Goal: Task Accomplishment & Management: Manage account settings

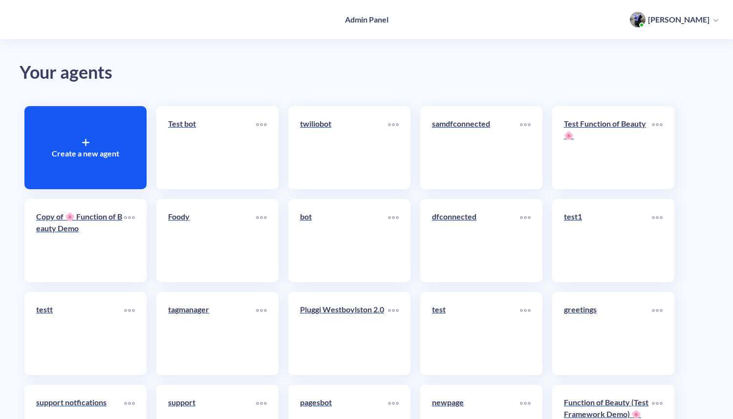
click at [86, 140] on icon at bounding box center [86, 143] width 0 height 6
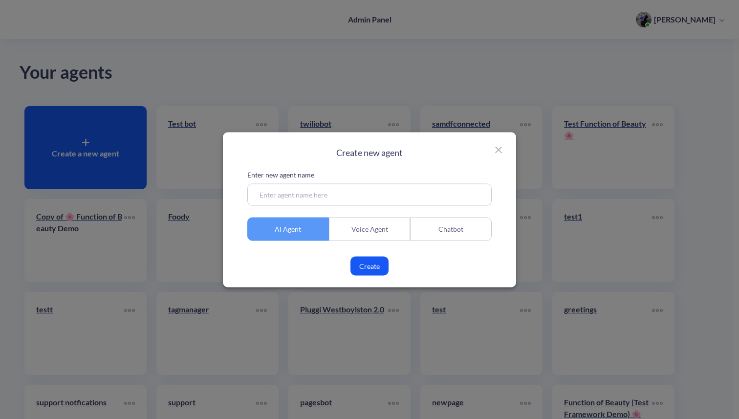
click at [320, 195] on input at bounding box center [369, 194] width 244 height 22
type input "For Olesia"
click at [372, 264] on button "Create" at bounding box center [369, 265] width 38 height 19
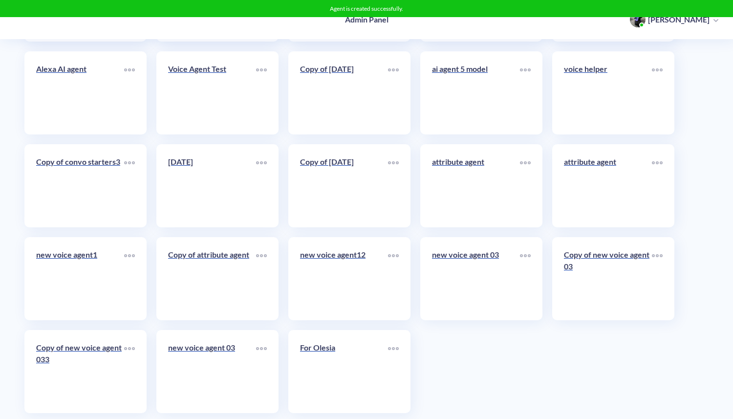
scroll to position [4902, 0]
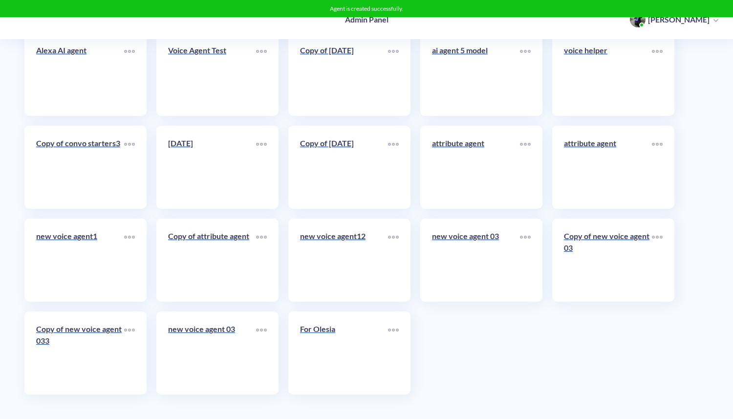
click at [332, 355] on link "For Olesia" at bounding box center [344, 353] width 88 height 60
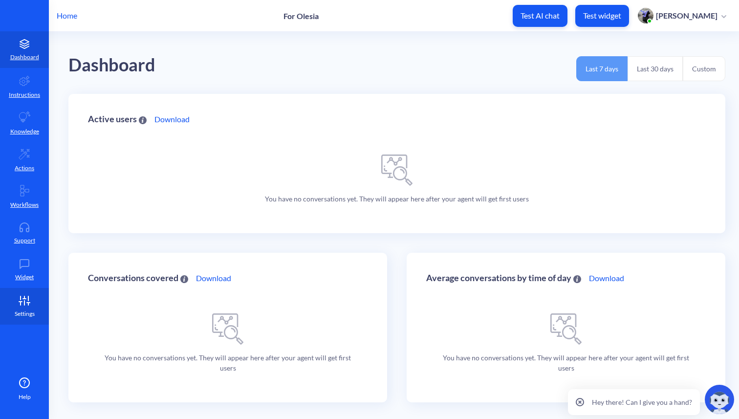
click at [26, 317] on p "Settings" at bounding box center [25, 313] width 20 height 9
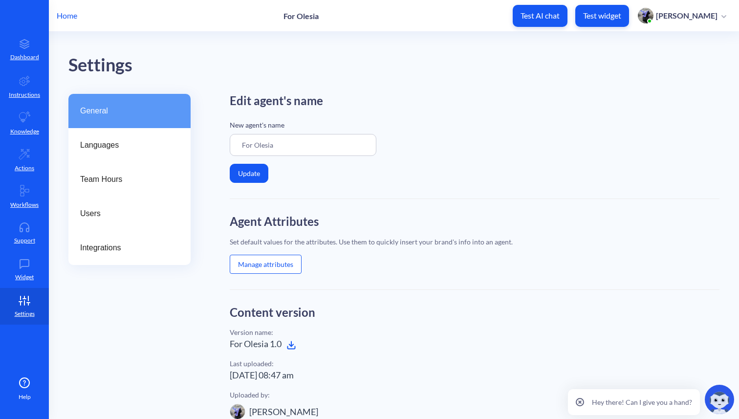
click at [240, 145] on input "For Olesia" at bounding box center [303, 145] width 147 height 22
type input "Agent For [PERSON_NAME]"
click at [253, 175] on button "Update" at bounding box center [249, 173] width 39 height 19
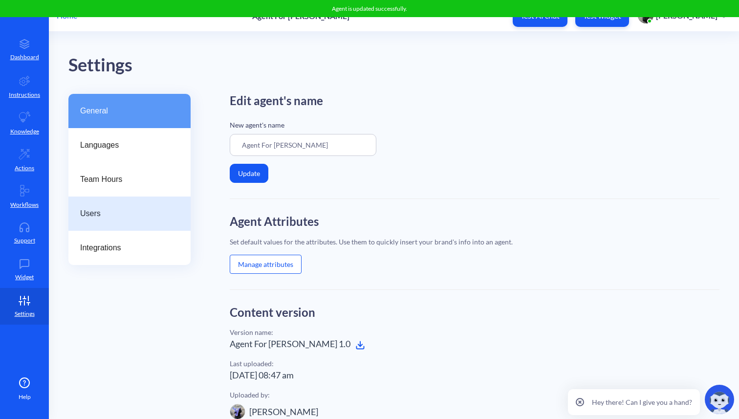
click at [89, 205] on div "Users" at bounding box center [129, 213] width 122 height 34
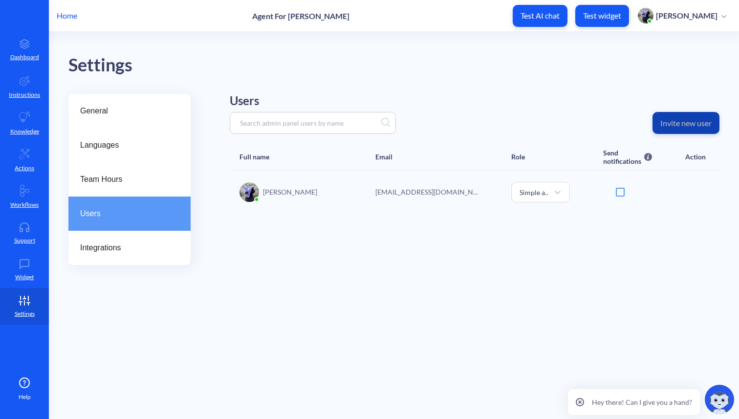
click at [699, 118] on p "Invite new user" at bounding box center [685, 123] width 51 height 10
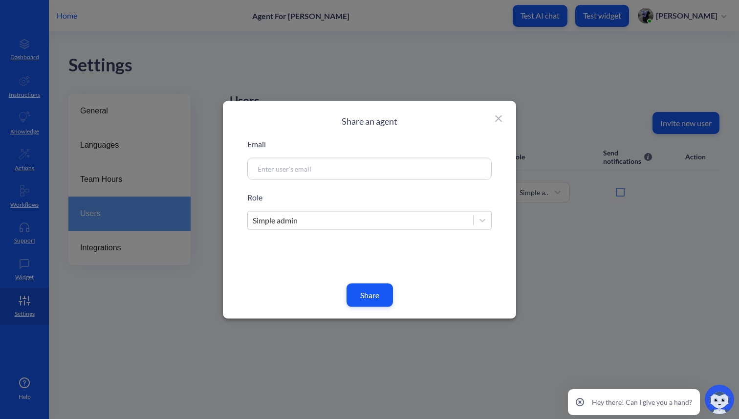
click at [336, 170] on input at bounding box center [358, 168] width 210 height 11
paste input "[EMAIL_ADDRESS][DOMAIN_NAME]"
type input "[EMAIL_ADDRESS][DOMAIN_NAME]"
click at [343, 221] on div "Simple admin" at bounding box center [360, 220] width 225 height 18
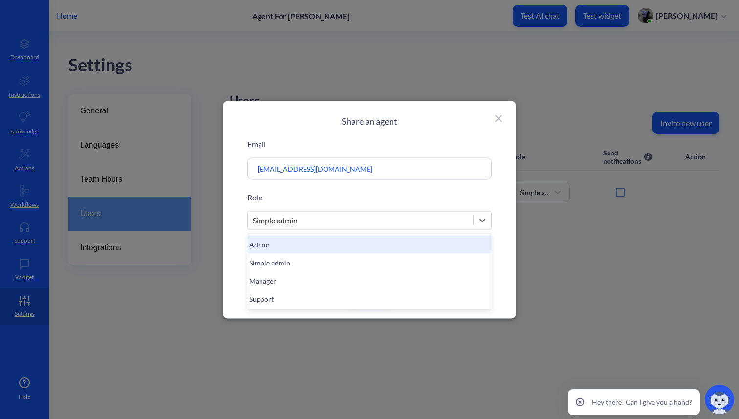
click at [315, 238] on div "Admin" at bounding box center [369, 244] width 244 height 18
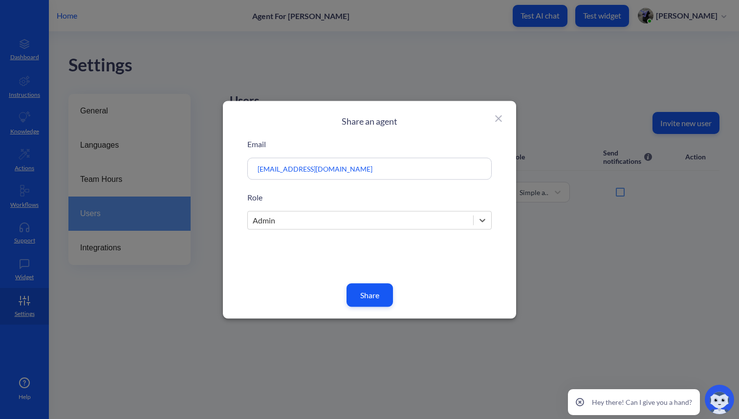
click at [369, 296] on button "Share" at bounding box center [370, 294] width 46 height 23
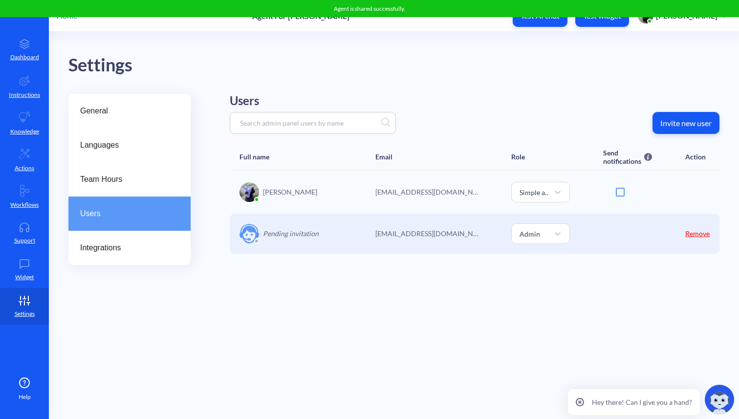
click at [65, 19] on p "Home" at bounding box center [67, 16] width 21 height 12
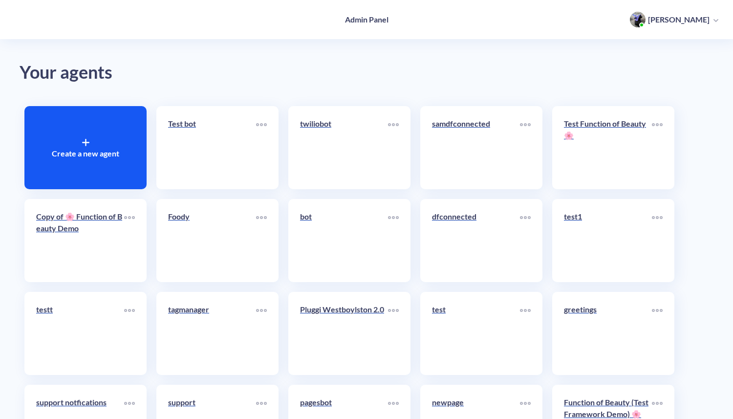
click at [86, 141] on icon at bounding box center [86, 143] width 0 height 6
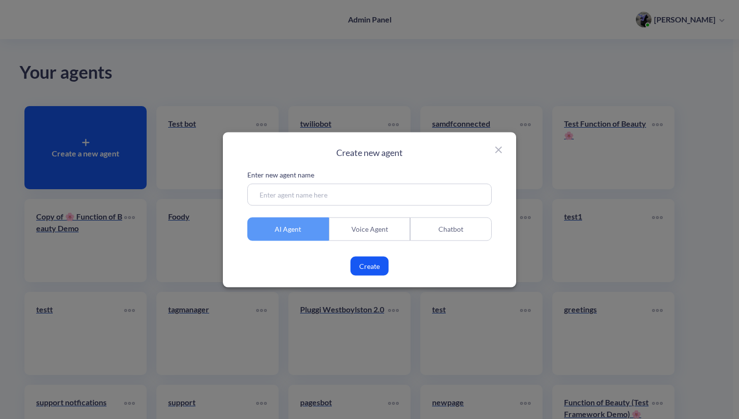
click at [303, 194] on input at bounding box center [369, 194] width 244 height 22
type input "Chatbot for Olesia"
click at [449, 231] on div "Chatbot" at bounding box center [451, 228] width 82 height 23
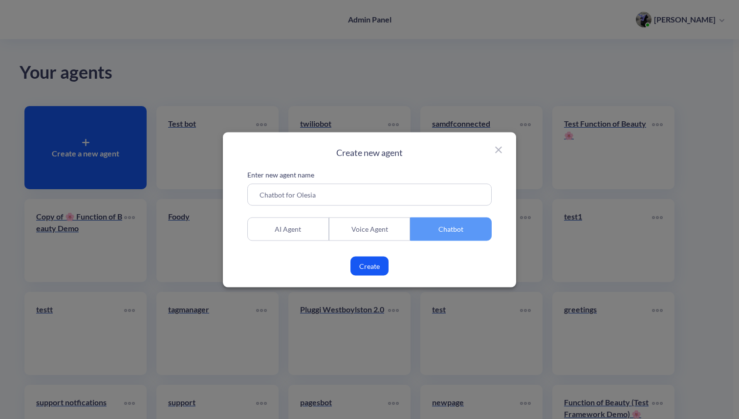
click at [371, 264] on button "Create" at bounding box center [369, 265] width 38 height 19
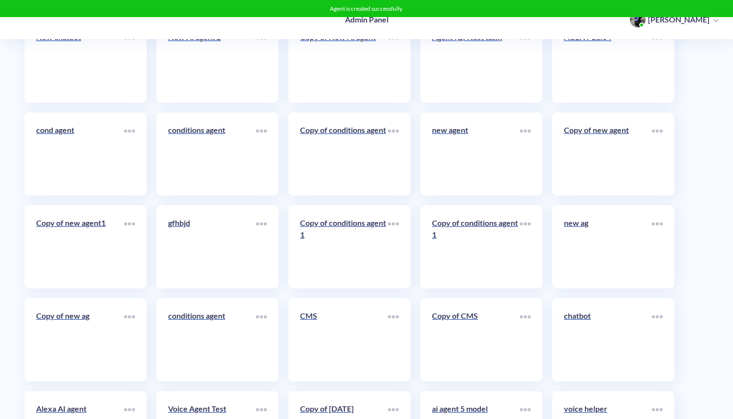
scroll to position [4902, 0]
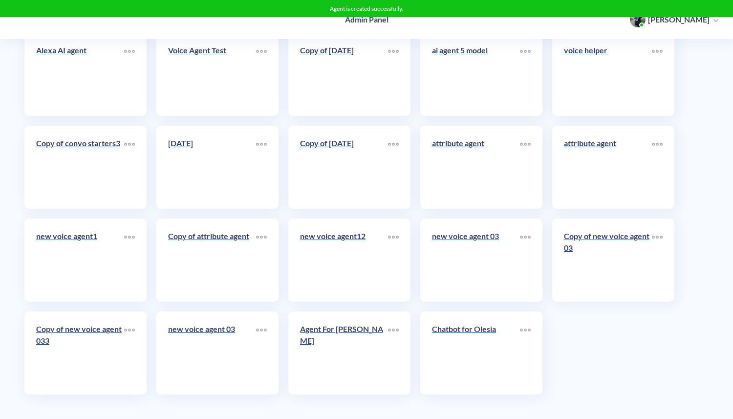
click at [473, 355] on link "Chatbot for Olesia" at bounding box center [476, 353] width 88 height 60
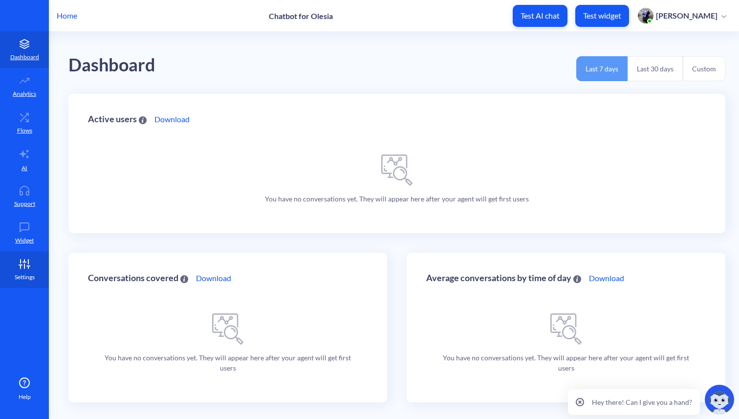
click at [17, 273] on p "Settings" at bounding box center [25, 277] width 20 height 9
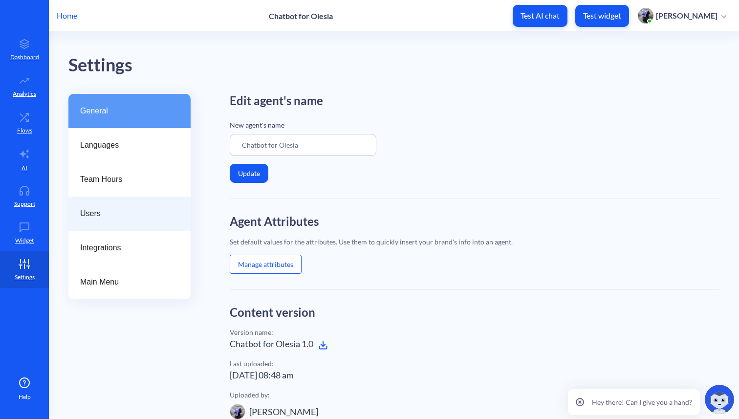
click at [107, 209] on span "Users" at bounding box center [125, 214] width 91 height 12
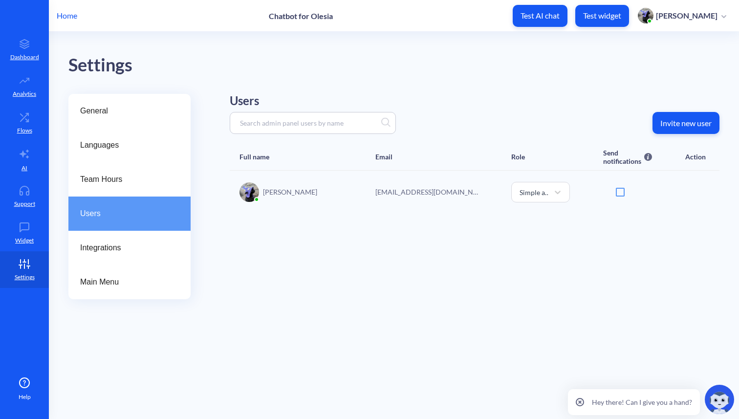
click at [708, 121] on p "Invite new user" at bounding box center [685, 123] width 51 height 10
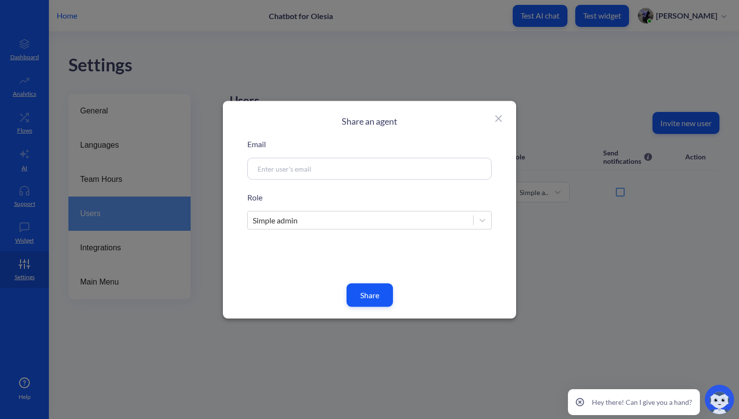
click at [402, 218] on div "Simple admin" at bounding box center [360, 220] width 225 height 18
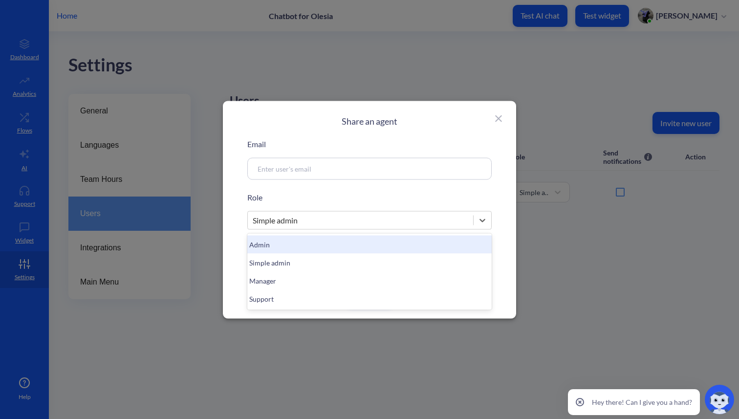
click at [367, 247] on div "Admin" at bounding box center [369, 244] width 244 height 18
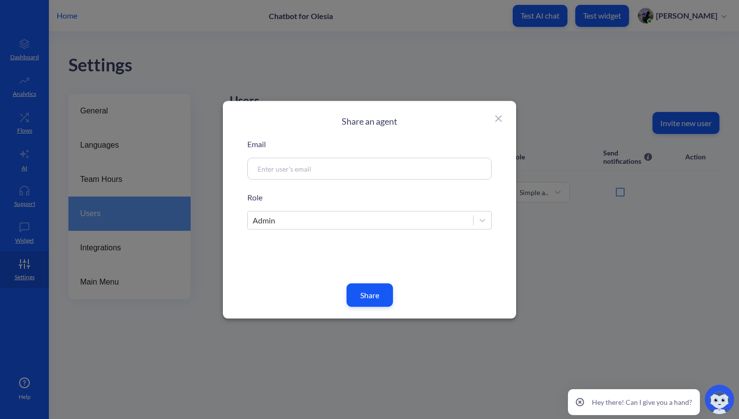
click at [353, 167] on input at bounding box center [358, 168] width 210 height 11
paste input "[EMAIL_ADDRESS][DOMAIN_NAME]"
type input "[EMAIL_ADDRESS][DOMAIN_NAME]"
click at [366, 297] on button "Share" at bounding box center [370, 294] width 46 height 23
